Goal: Book appointment/travel/reservation

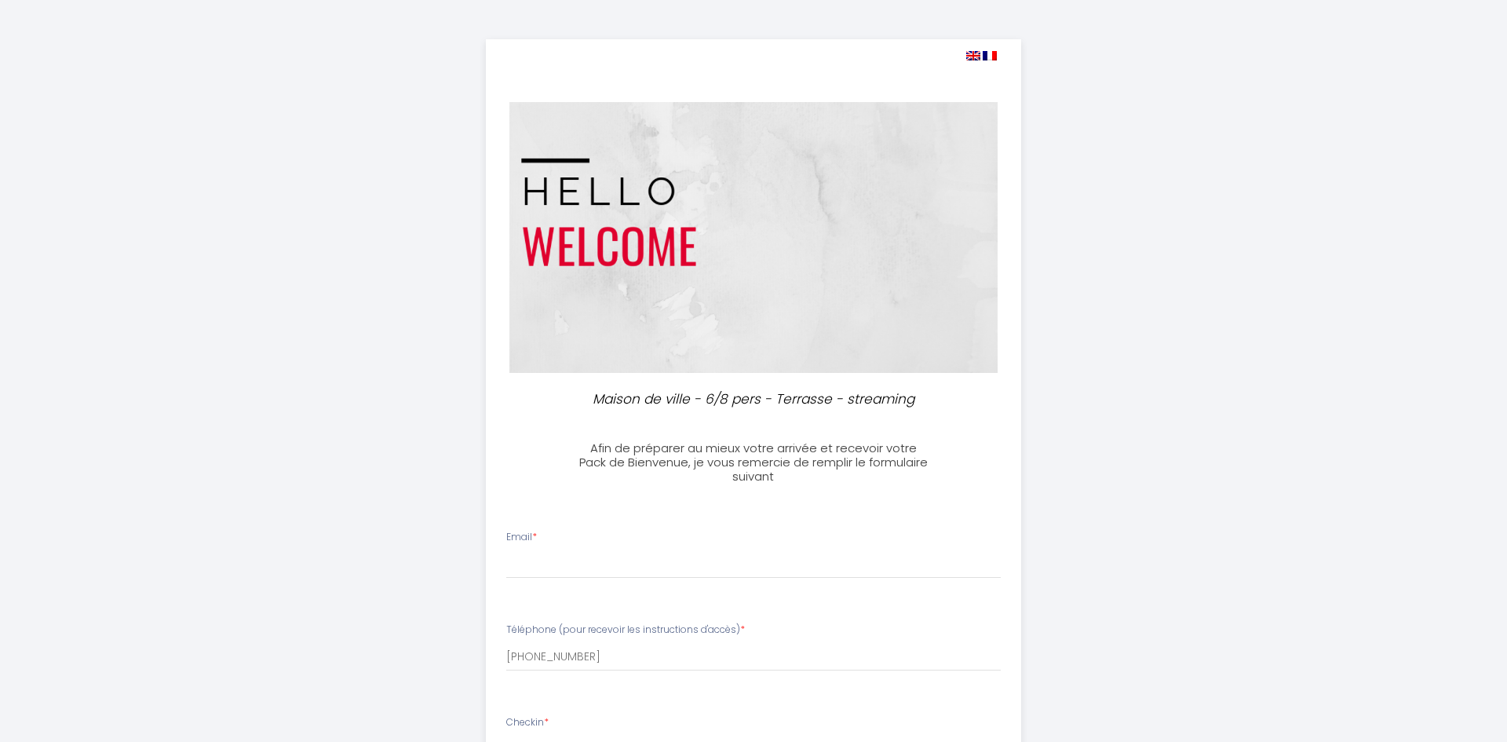
select select
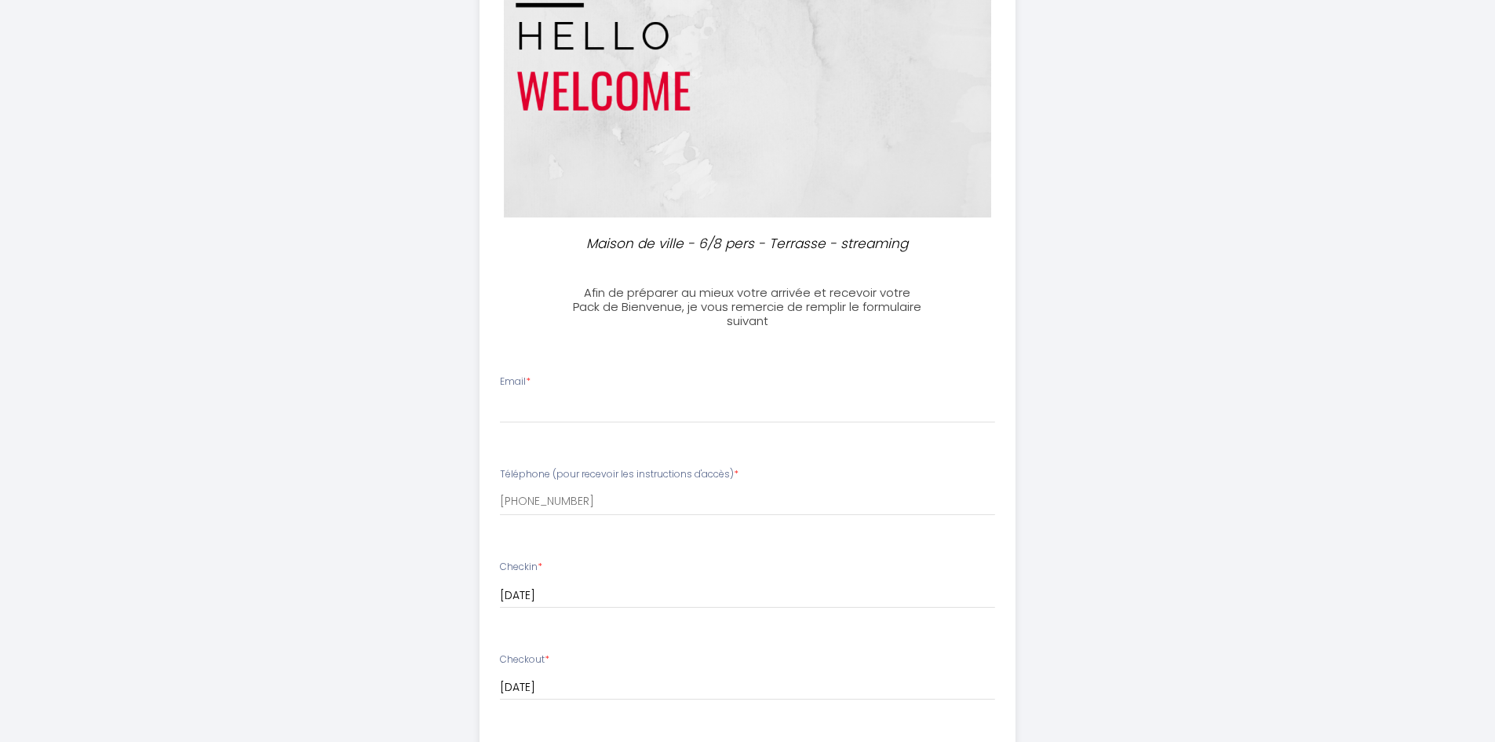
scroll to position [157, 0]
click at [571, 378] on div "Email *" at bounding box center [748, 397] width 516 height 49
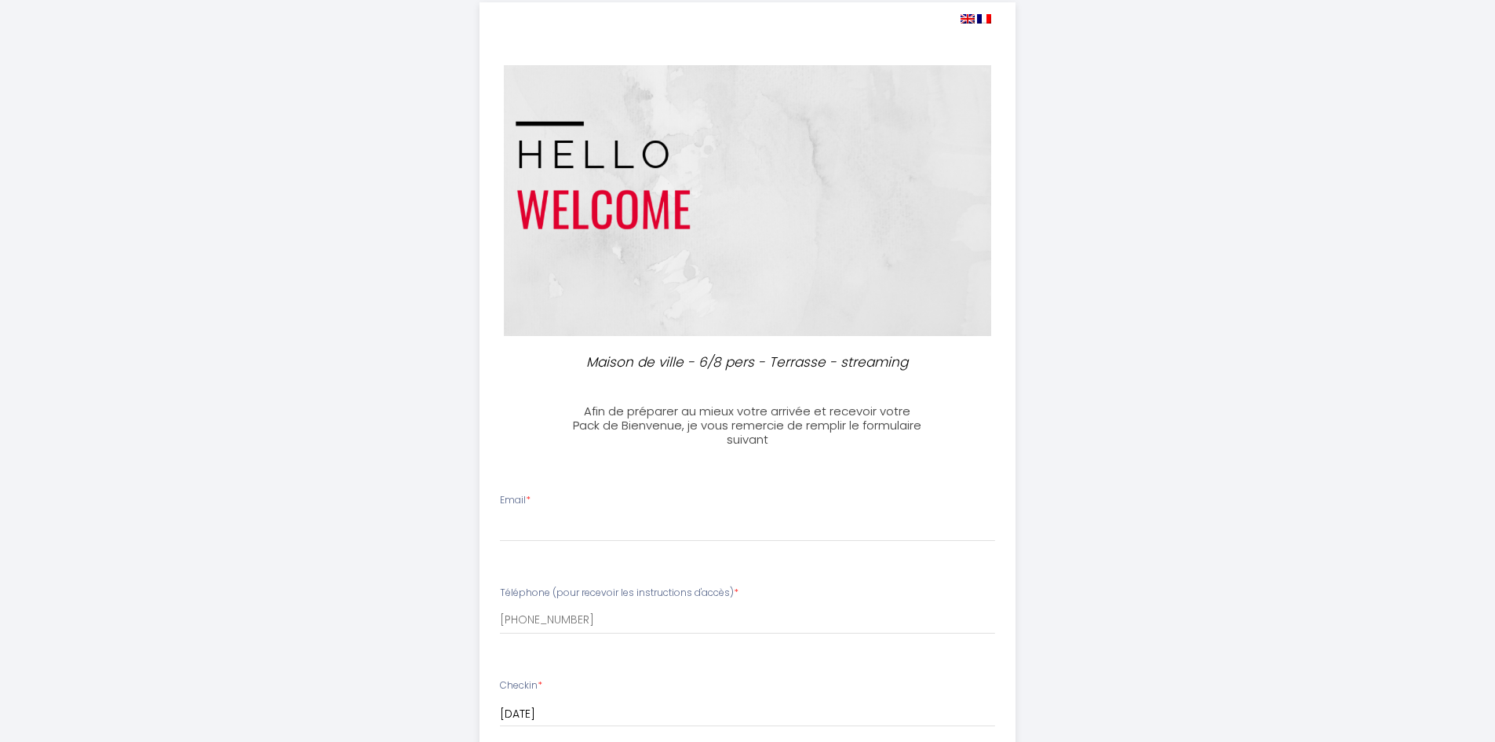
scroll to position [0, 0]
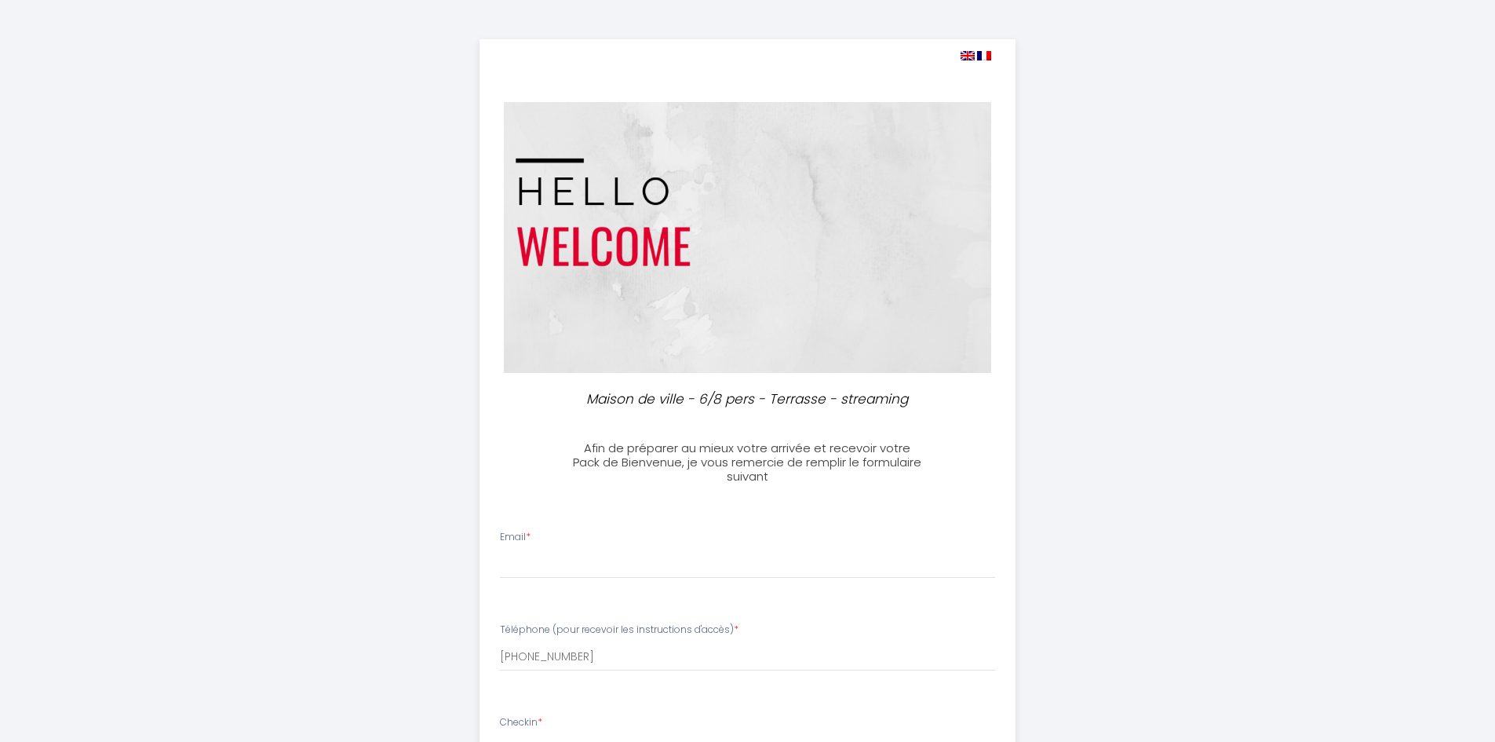
click at [632, 265] on img at bounding box center [748, 237] width 488 height 271
click at [651, 434] on div "Afin de préparer au mieux votre arrivée et recevoir votre Pack de Bienvenue, je…" at bounding box center [748, 454] width 370 height 58
click at [709, 462] on h3 "Afin de préparer au mieux votre arrivée et recevoir votre Pack de Bienvenue, je…" at bounding box center [747, 462] width 349 height 42
click at [765, 462] on h3 "Afin de préparer au mieux votre arrivée et recevoir votre Pack de Bienvenue, je…" at bounding box center [747, 462] width 349 height 42
click at [780, 413] on div "Maison de ville - 6/8 pers - Terrasse - streaming Afin de préparer au mieux vot…" at bounding box center [748, 747] width 536 height 1417
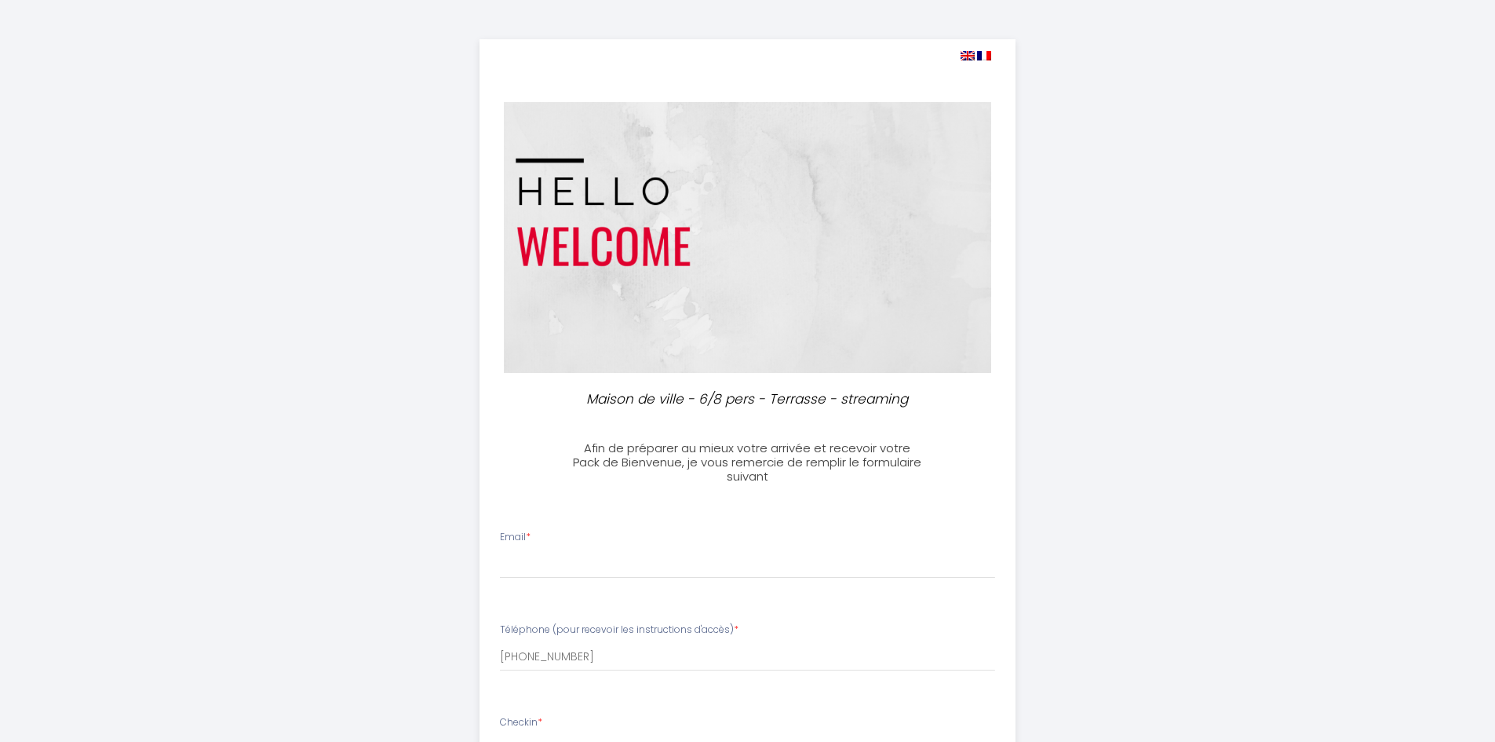
click at [595, 603] on li "Email *" at bounding box center [747, 561] width 534 height 83
click at [552, 641] on div "Téléphone (pour recevoir les instructions d'accès) * [PHONE_NUMBER]" at bounding box center [748, 646] width 516 height 49
click at [580, 653] on input "[PHONE_NUMBER]" at bounding box center [747, 657] width 495 height 28
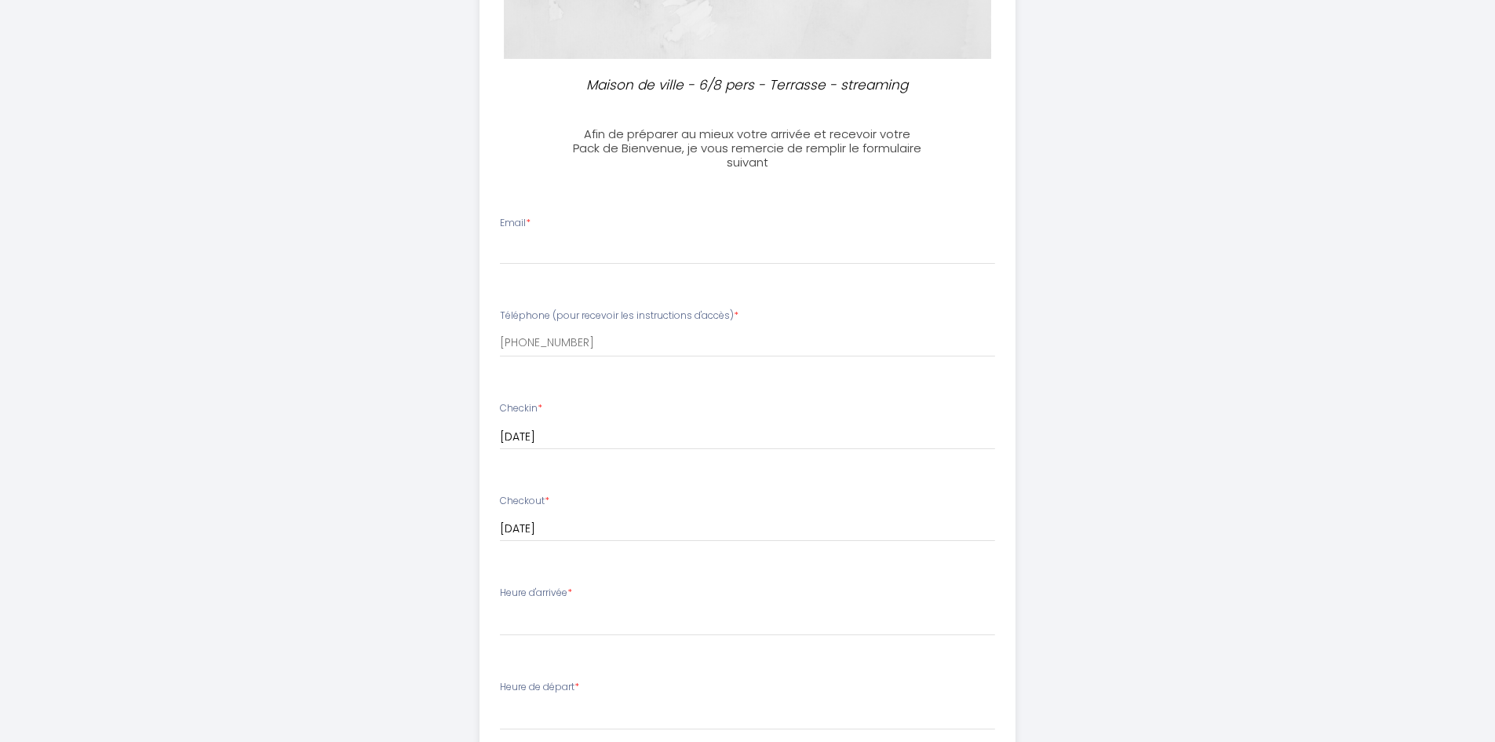
click at [558, 522] on input "[DATE]" at bounding box center [747, 529] width 495 height 20
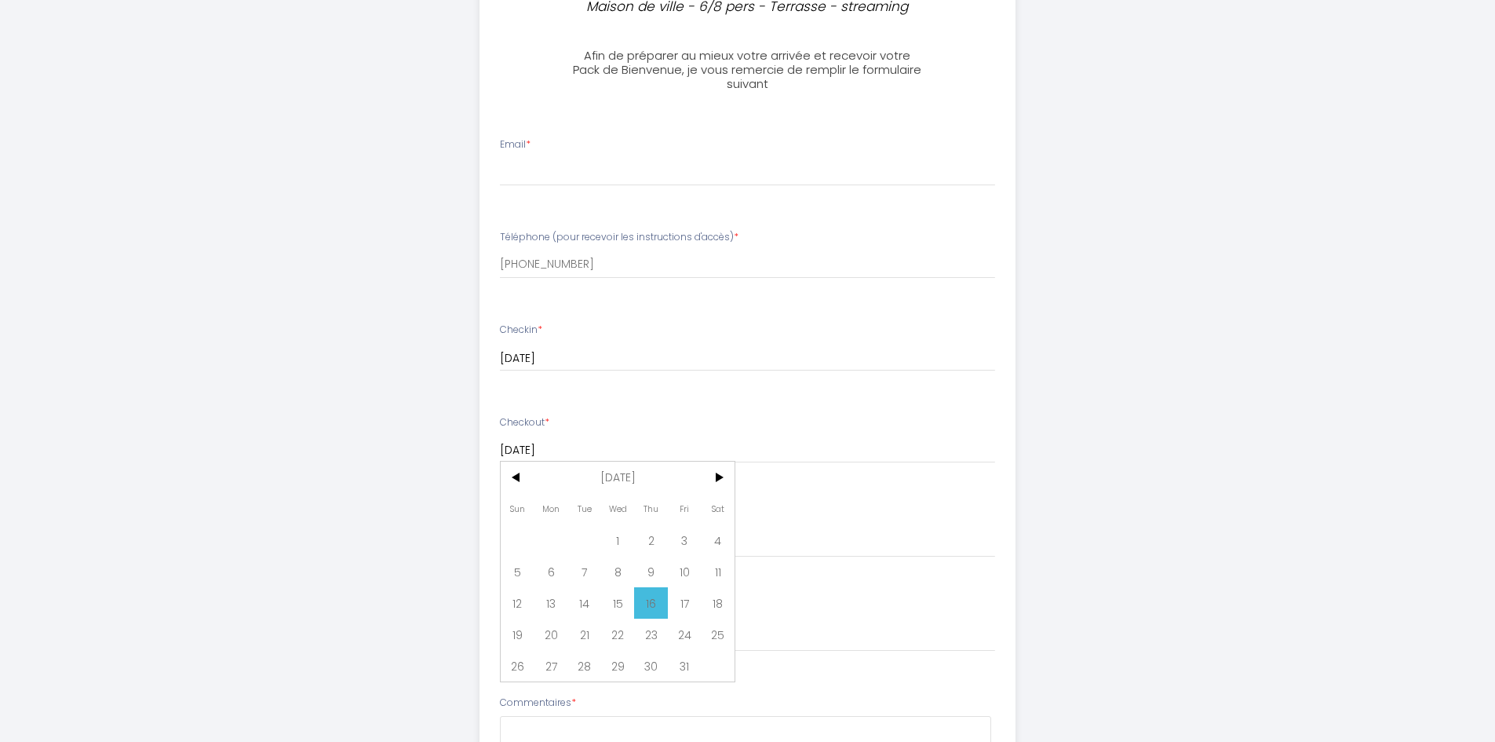
click at [606, 377] on div "Checkin * [DATE] < [DATE] > Sun Mon Tue Wed Thu Fri Sat 1 2 3 4 5 6 7 8 9 10 11…" at bounding box center [748, 355] width 516 height 64
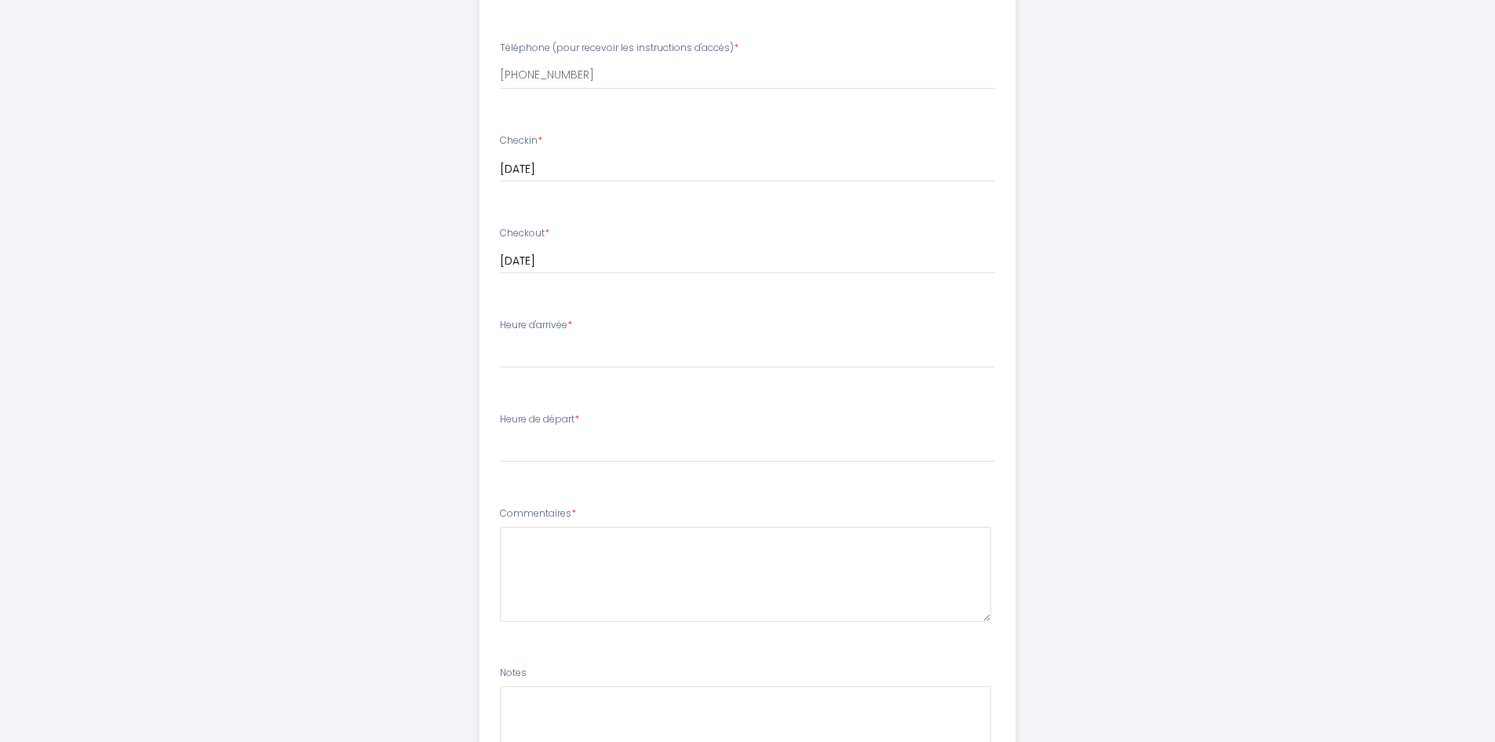
scroll to position [628, 0]
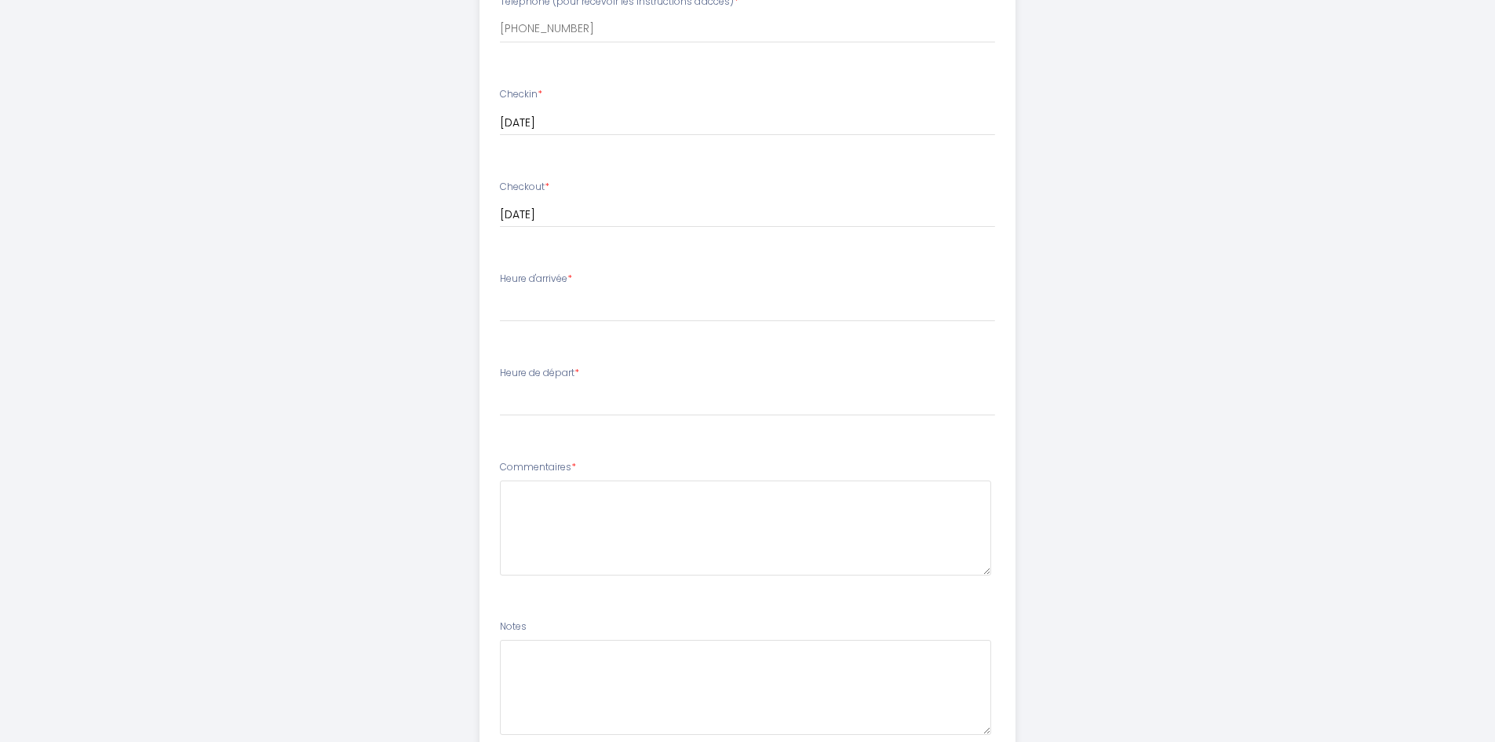
click at [560, 290] on div "Heure d'arrivée * 17:00 17:30 18:00 18:30 19:00 19:30 20:00 20:30 21:00 21:30 2…" at bounding box center [747, 297] width 495 height 50
click at [568, 273] on label "Heure d'arrivée *" at bounding box center [536, 279] width 72 height 15
click at [644, 312] on select "17:00 17:30 18:00 18:30 19:00 19:30 20:00 20:30 21:00 21:30 22:00 22:30 23:00 2…" at bounding box center [747, 307] width 495 height 30
select select "17:00"
click at [500, 292] on select "17:00 17:30 18:00 18:30 19:00 19:30 20:00 20:30 21:00 21:30 22:00 22:30 23:00 2…" at bounding box center [747, 307] width 495 height 30
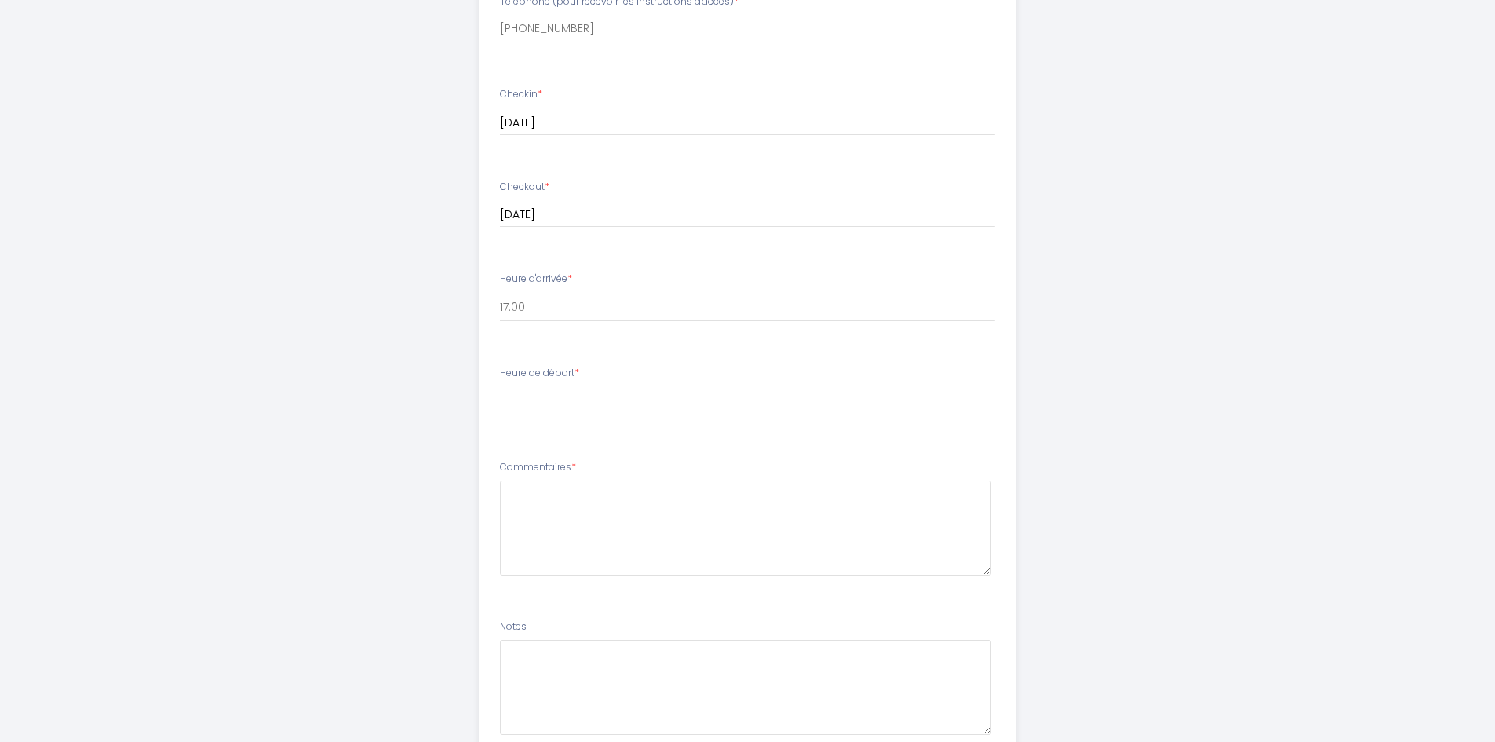
click at [542, 369] on label "Heure de départ *" at bounding box center [539, 373] width 79 height 15
click at [550, 374] on label "Heure de départ *" at bounding box center [539, 373] width 79 height 15
click at [605, 363] on li "Heure de départ * 00:00 00:30 01:00 01:30 02:00 02:30 03:00 03:30 04:00 04:30 0…" at bounding box center [747, 398] width 534 height 85
click at [563, 375] on label "Heure de départ *" at bounding box center [539, 373] width 79 height 15
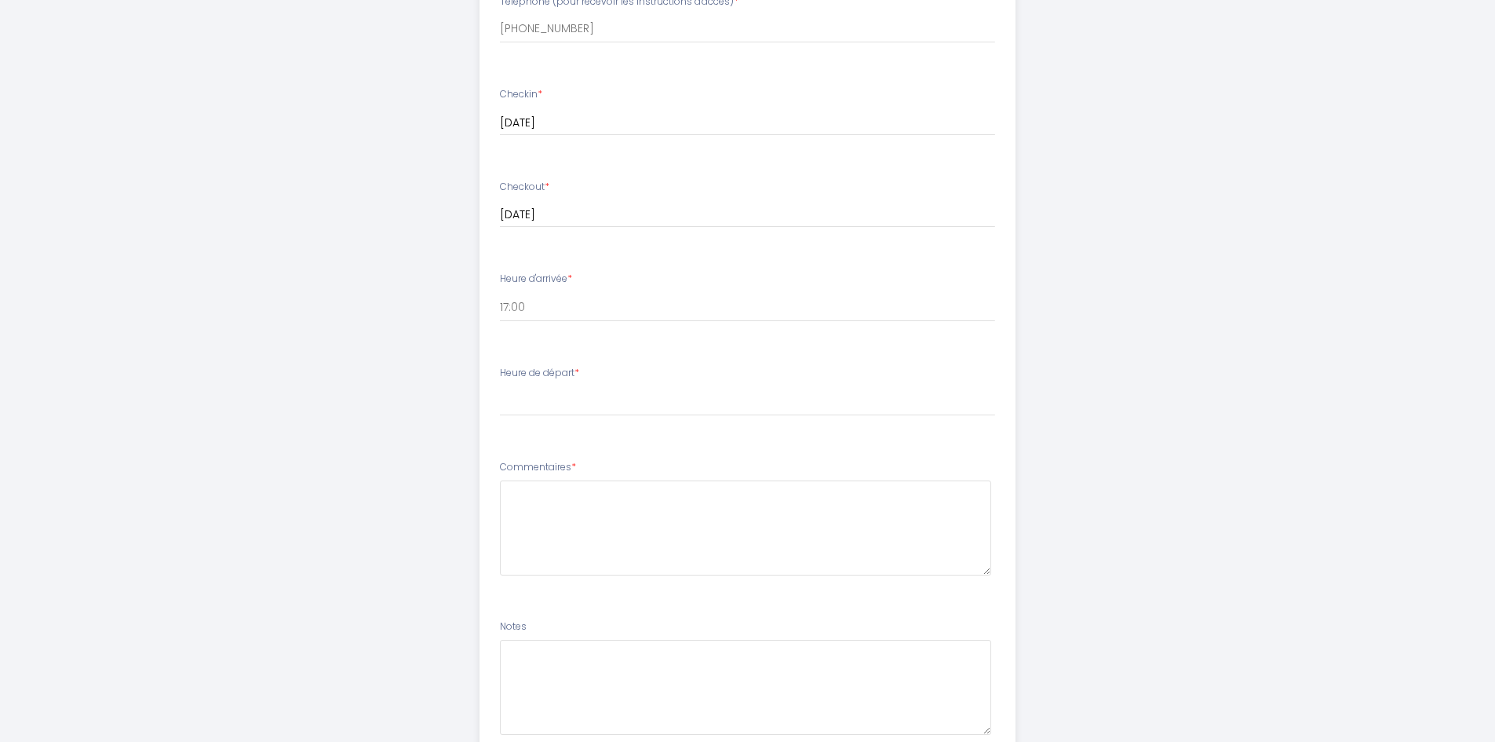
click at [563, 385] on div "Heure de départ * 00:00 00:30 01:00 01:30 02:00 02:30 03:00 03:30 04:00 04:30 0…" at bounding box center [747, 391] width 495 height 50
click at [551, 390] on select "00:00 00:30 01:00 01:30 02:00 02:30 03:00 03:30 04:00 04:30 05:00 05:30 06:00 0…" at bounding box center [747, 401] width 495 height 30
click at [540, 404] on select "00:00 00:30 01:00 01:30 02:00 02:30 03:00 03:30 04:00 04:30 05:00 05:30 06:00 0…" at bounding box center [747, 401] width 495 height 30
click at [545, 389] on select "00:00 00:30 01:00 01:30 02:00 02:30 03:00 03:30 04:00 04:30 05:00 05:30 06:00 0…" at bounding box center [747, 401] width 495 height 30
select select "08:30"
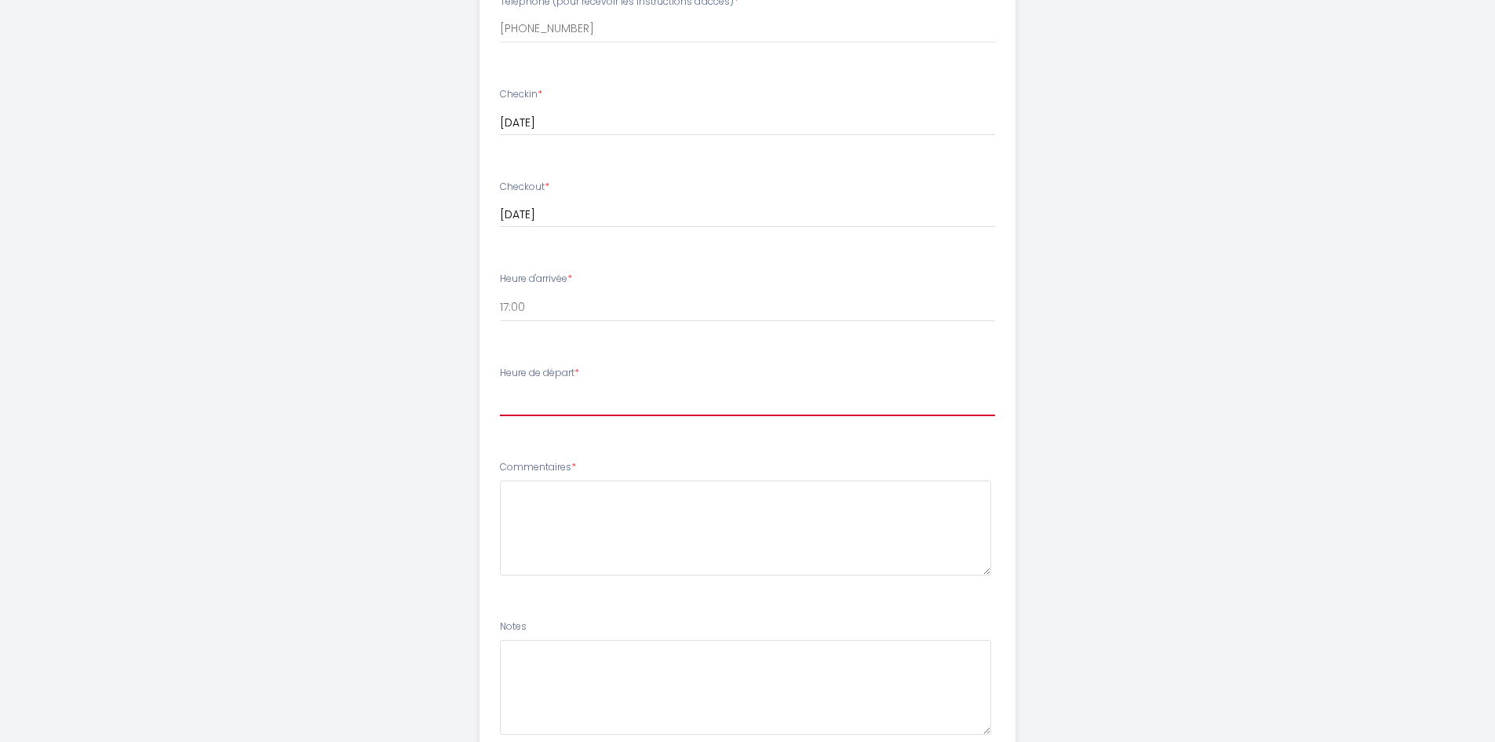
click at [500, 386] on select "00:00 00:30 01:00 01:30 02:00 02:30 03:00 03:30 04:00 04:30 05:00 05:30 06:00 0…" at bounding box center [747, 401] width 495 height 30
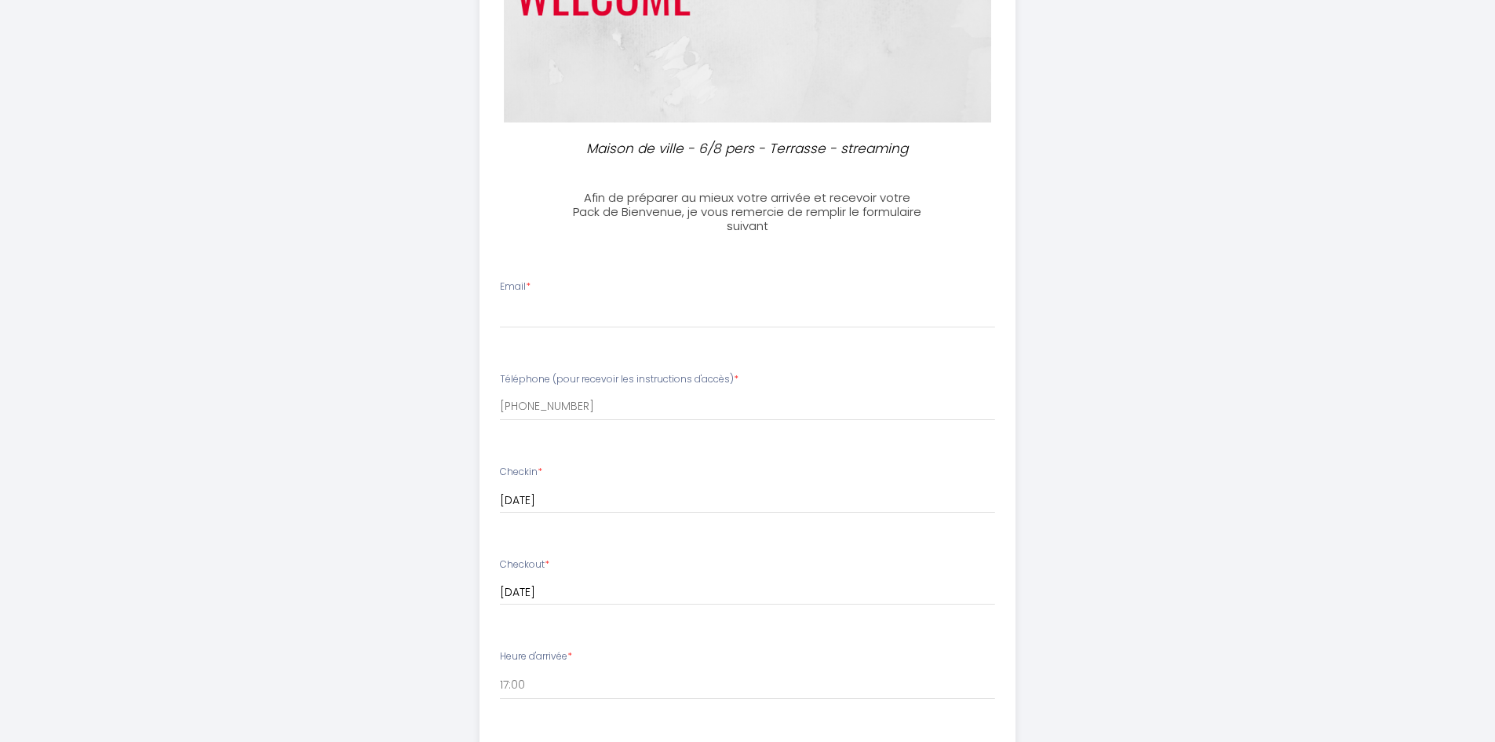
scroll to position [205, 0]
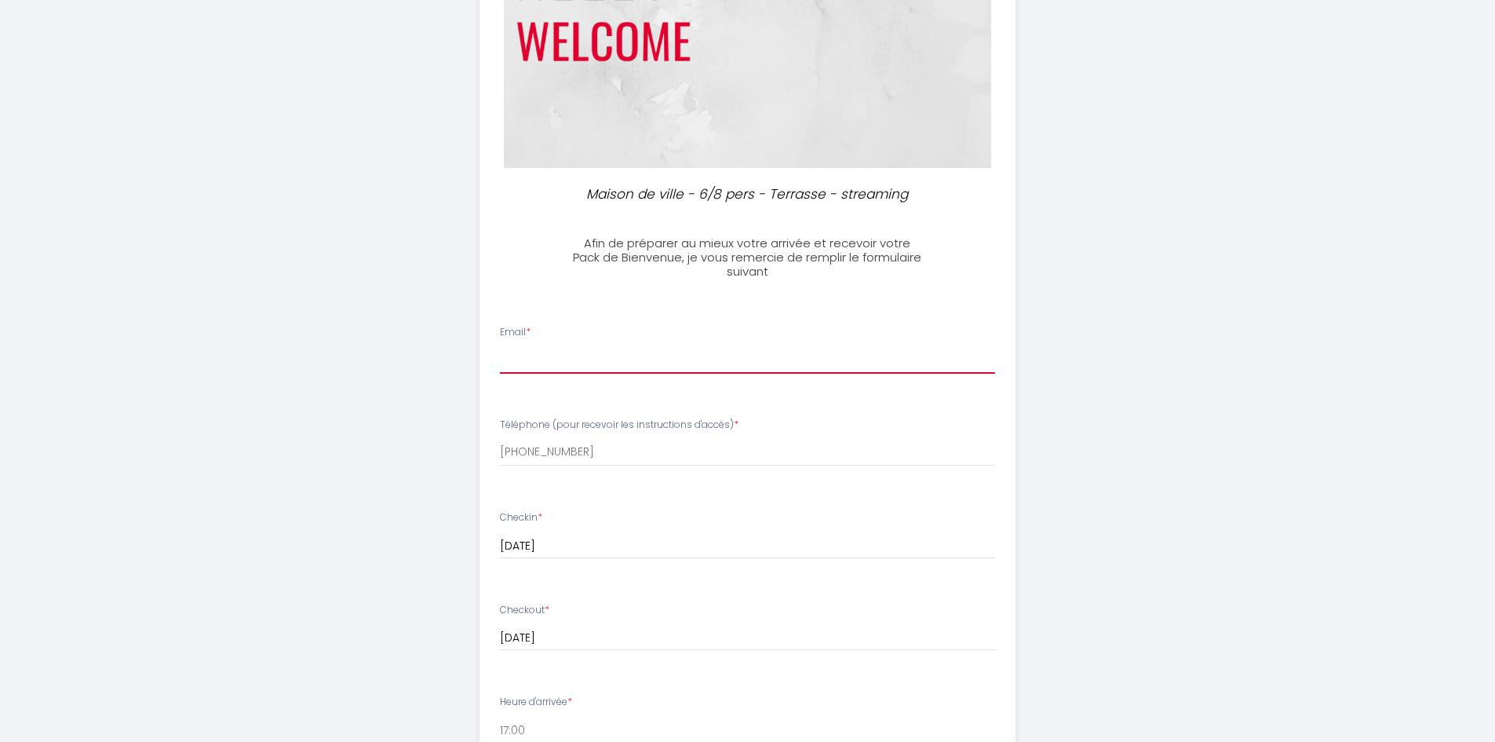
click at [531, 350] on input "Email *" at bounding box center [747, 359] width 495 height 28
type input "[EMAIL_ADDRESS][DOMAIN_NAME]"
click at [728, 497] on ul "Email * [EMAIL_ADDRESS][DOMAIN_NAME] Téléphone (pour recevoir les instructions …" at bounding box center [747, 749] width 555 height 886
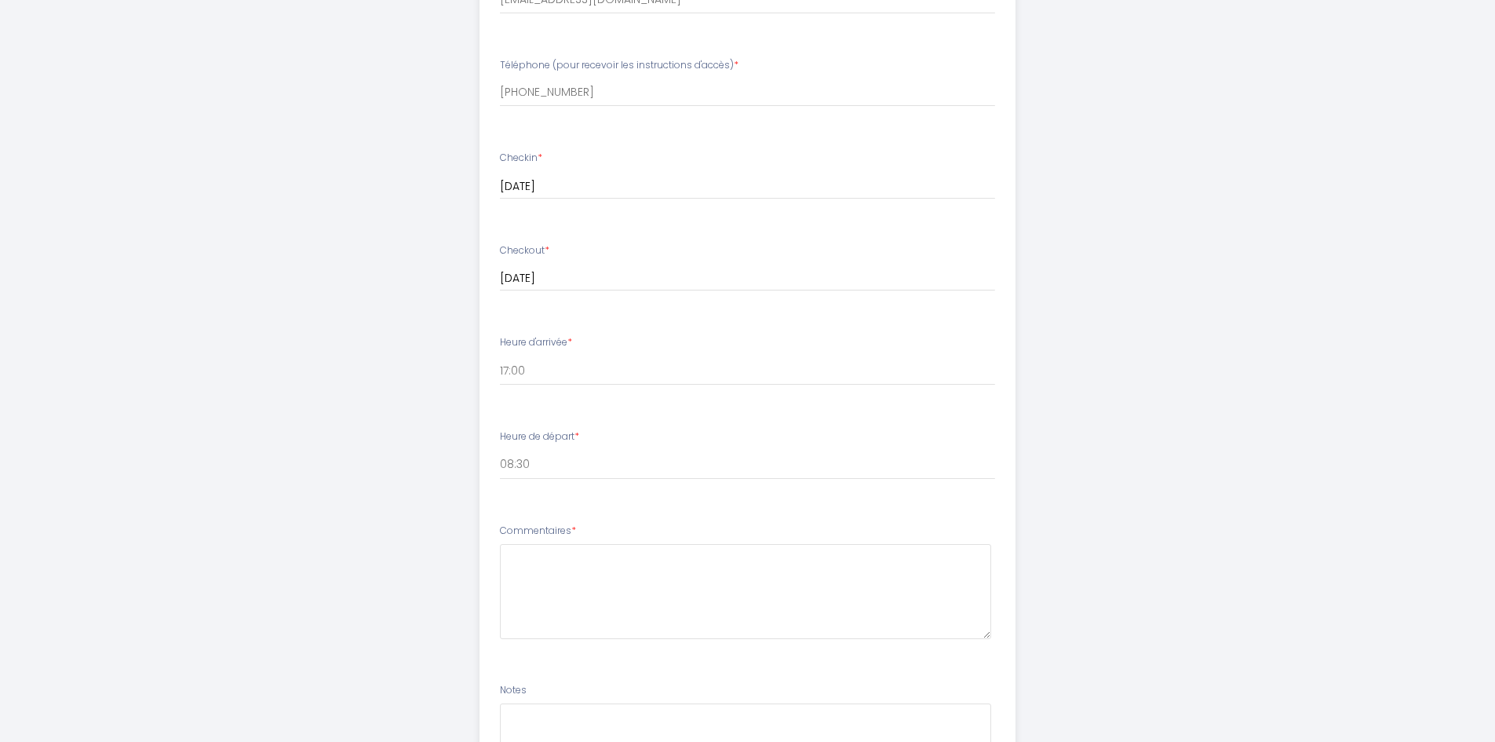
scroll to position [597, 0]
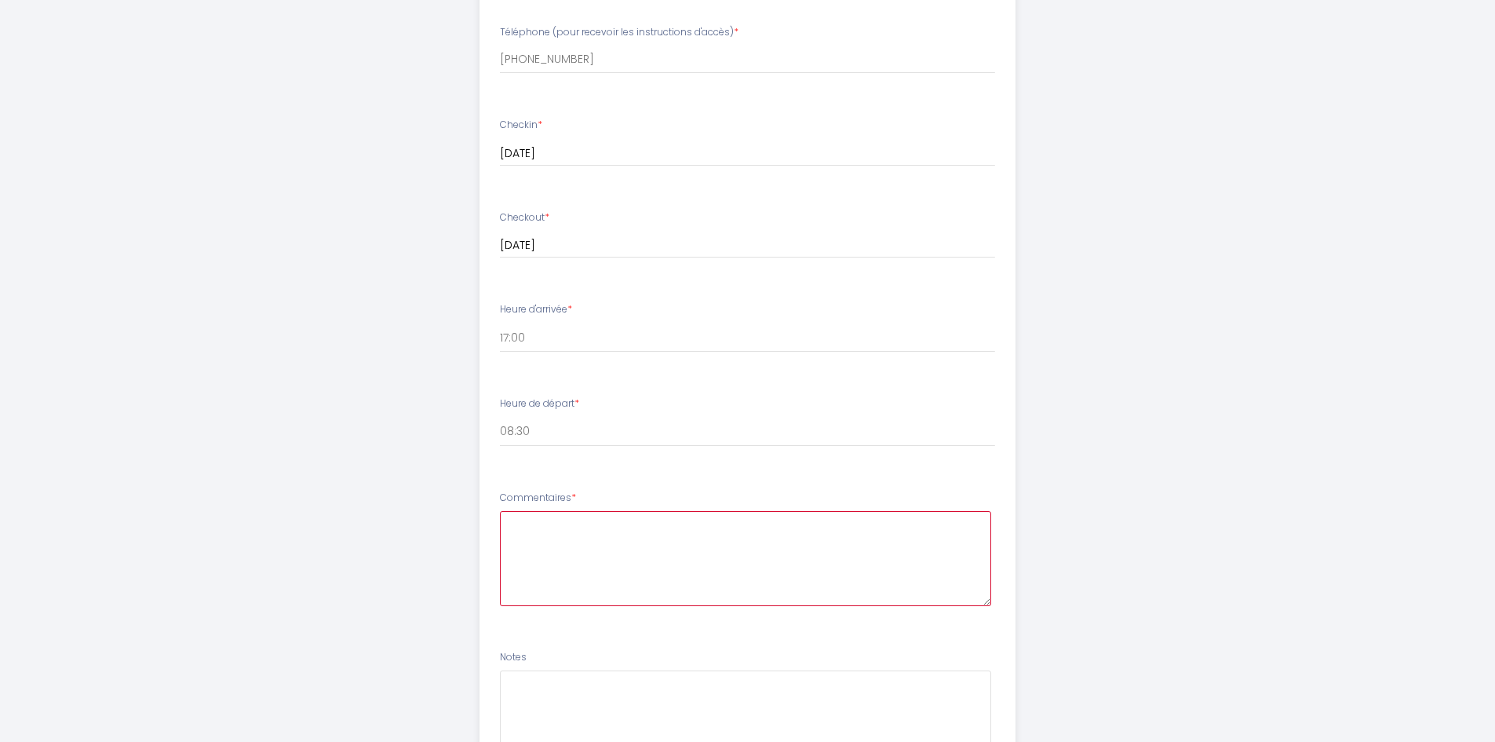
click at [534, 527] on textarea at bounding box center [745, 558] width 491 height 95
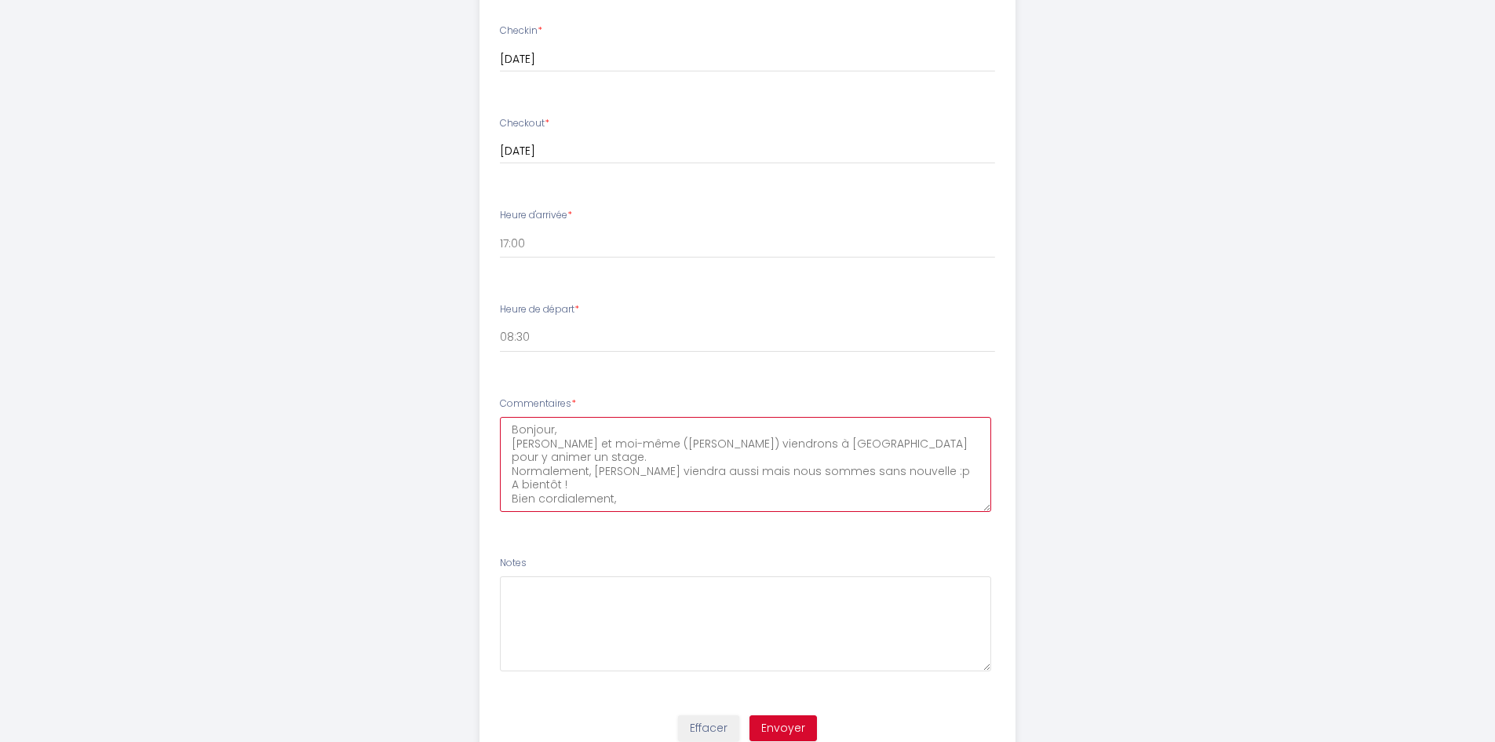
scroll to position [754, 0]
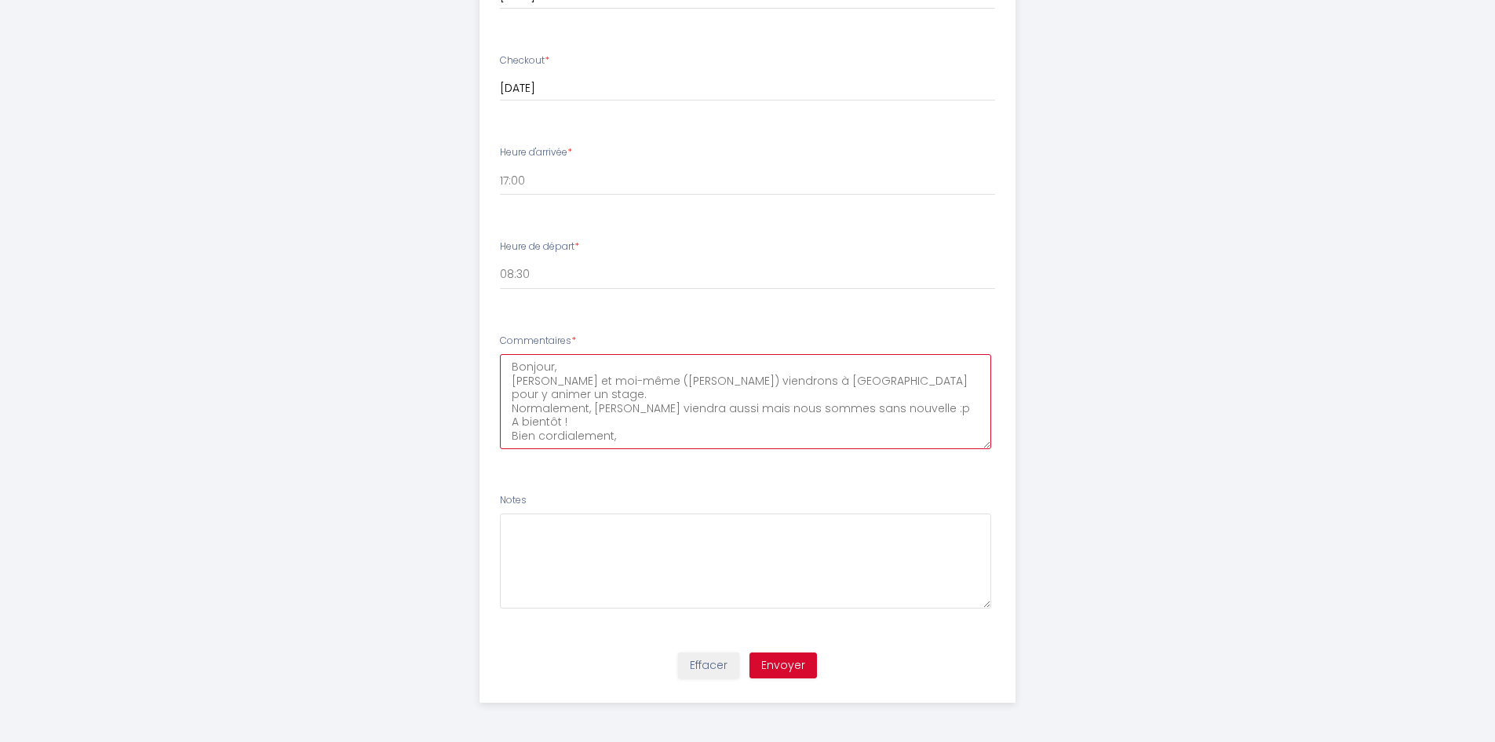
type textarea "Bonjour, [PERSON_NAME] et moi-même ([PERSON_NAME]) viendrons à [GEOGRAPHIC_DATA…"
click at [784, 672] on button "Envoyer" at bounding box center [783, 665] width 67 height 27
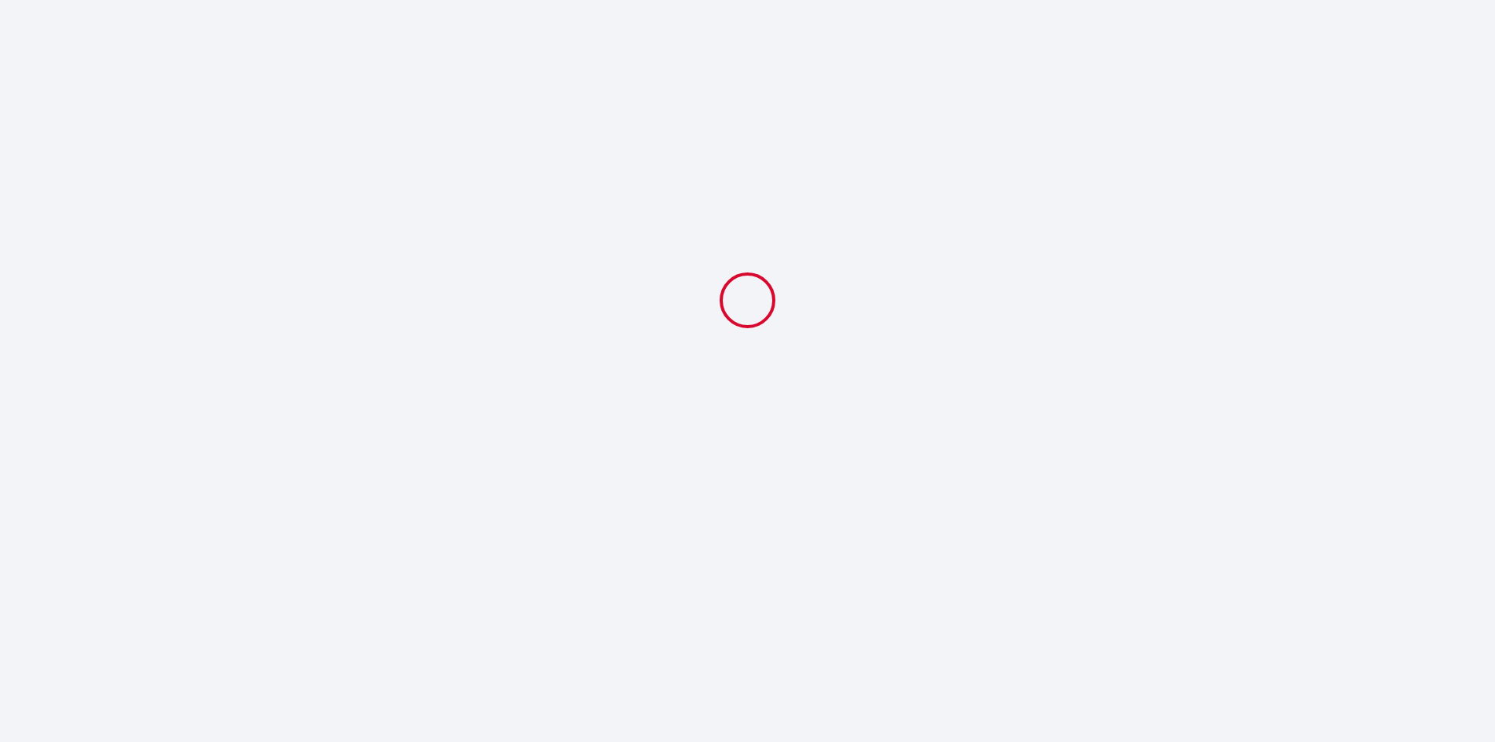
scroll to position [0, 0]
select select "08:30"
